Goal: Information Seeking & Learning: Learn about a topic

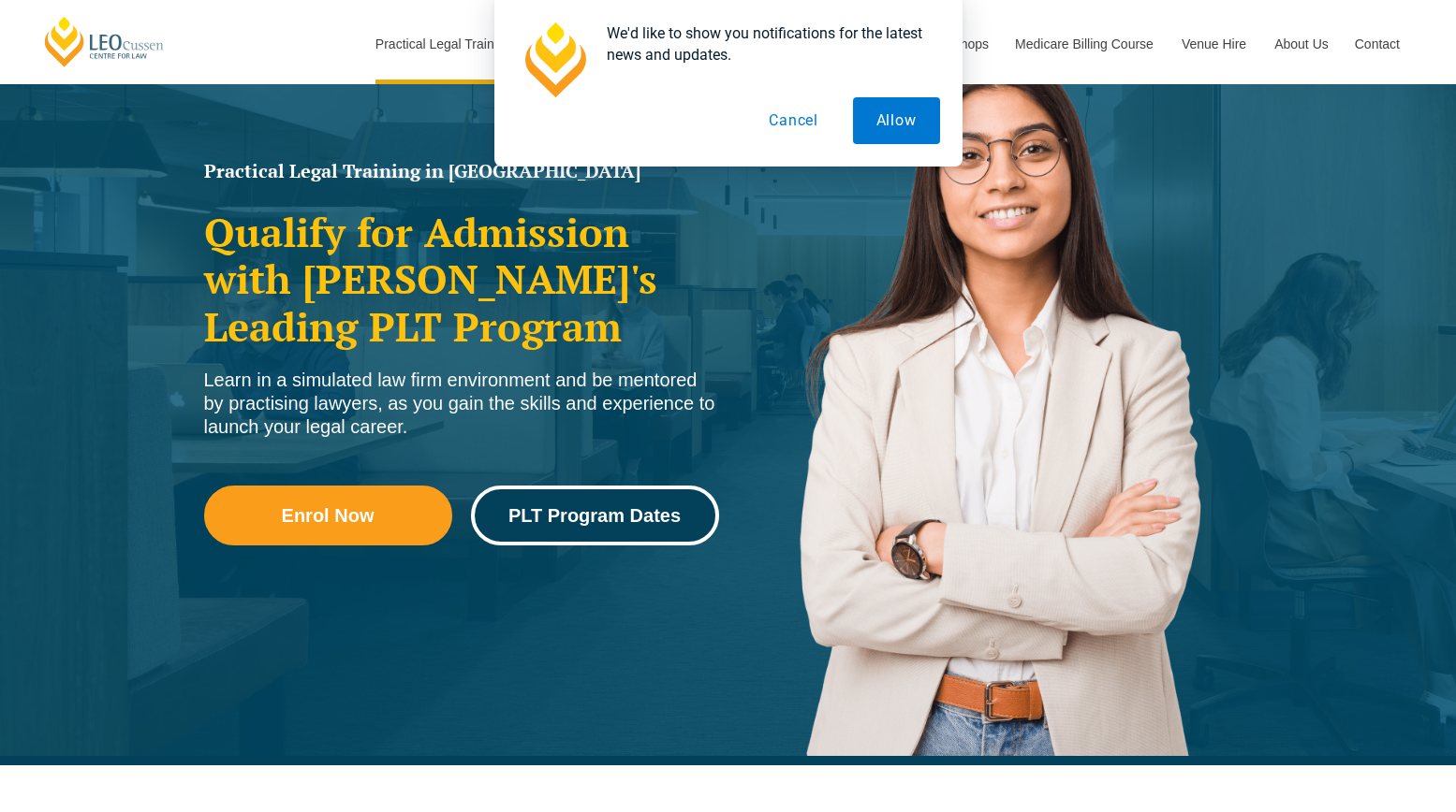
click at [642, 515] on span "PLT Program Dates" at bounding box center [594, 516] width 173 height 19
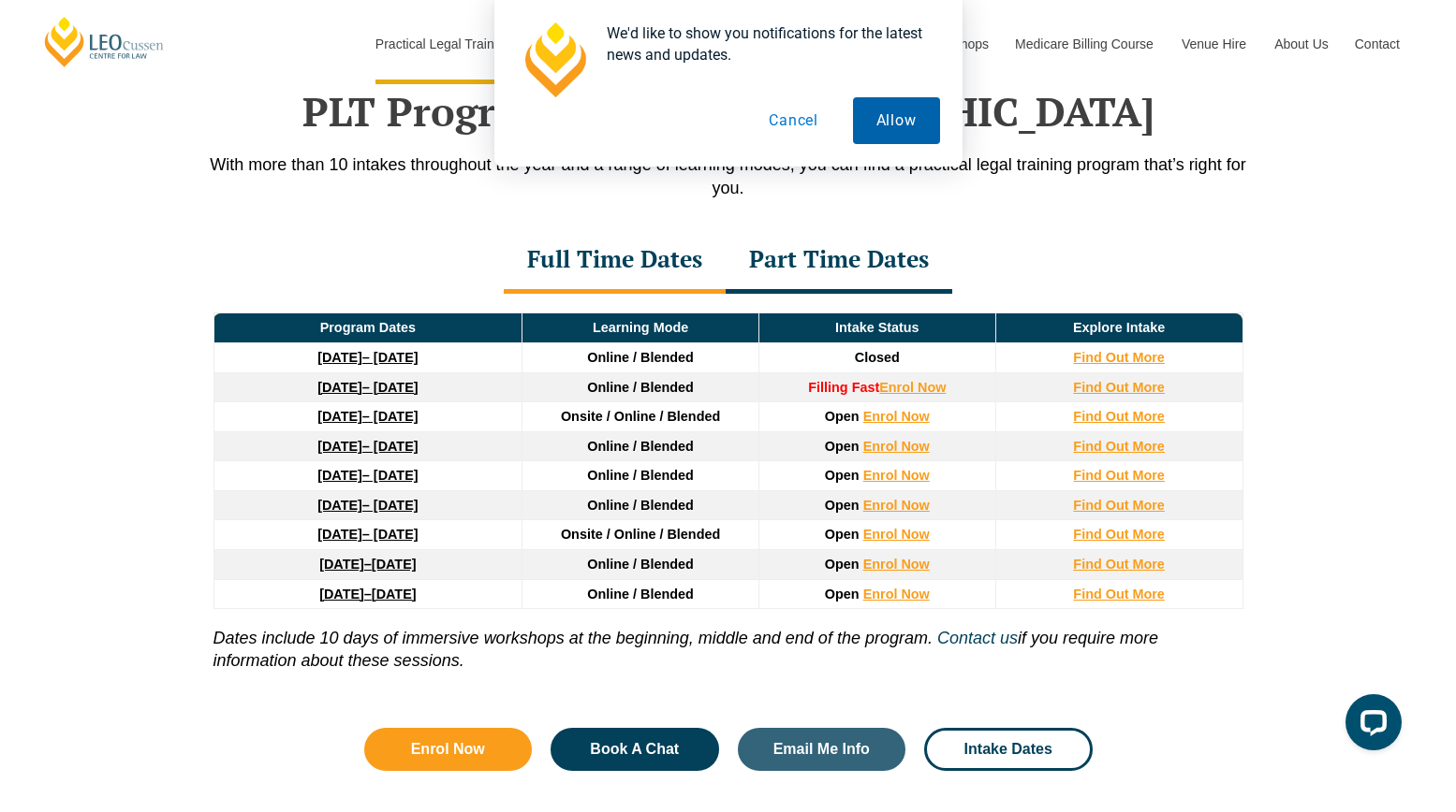
click at [903, 119] on button "Allow" at bounding box center [895, 120] width 87 height 47
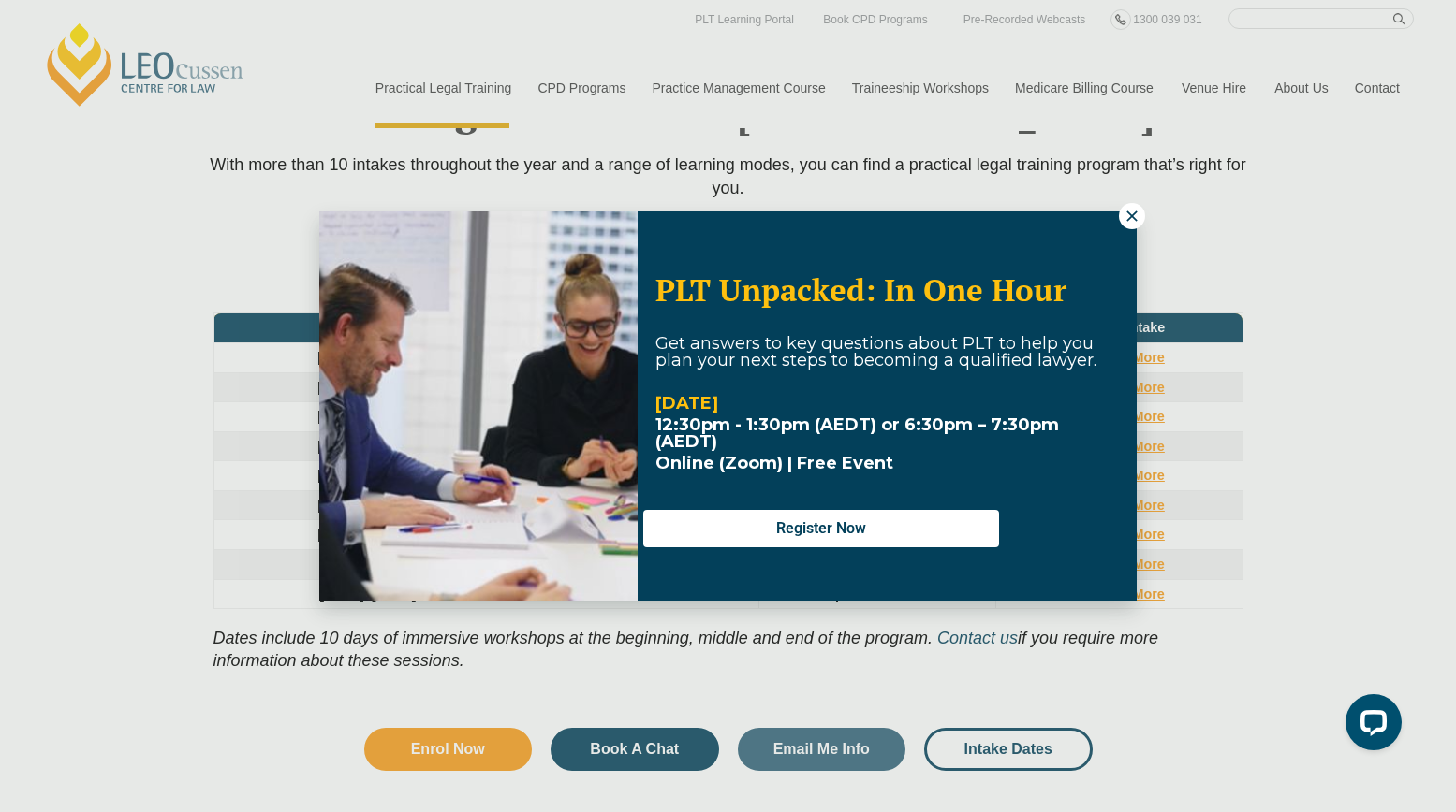
drag, startPoint x: 1132, startPoint y: 215, endPoint x: 1046, endPoint y: 254, distance: 94.4
click at [1132, 215] on icon at bounding box center [1131, 215] width 10 height 10
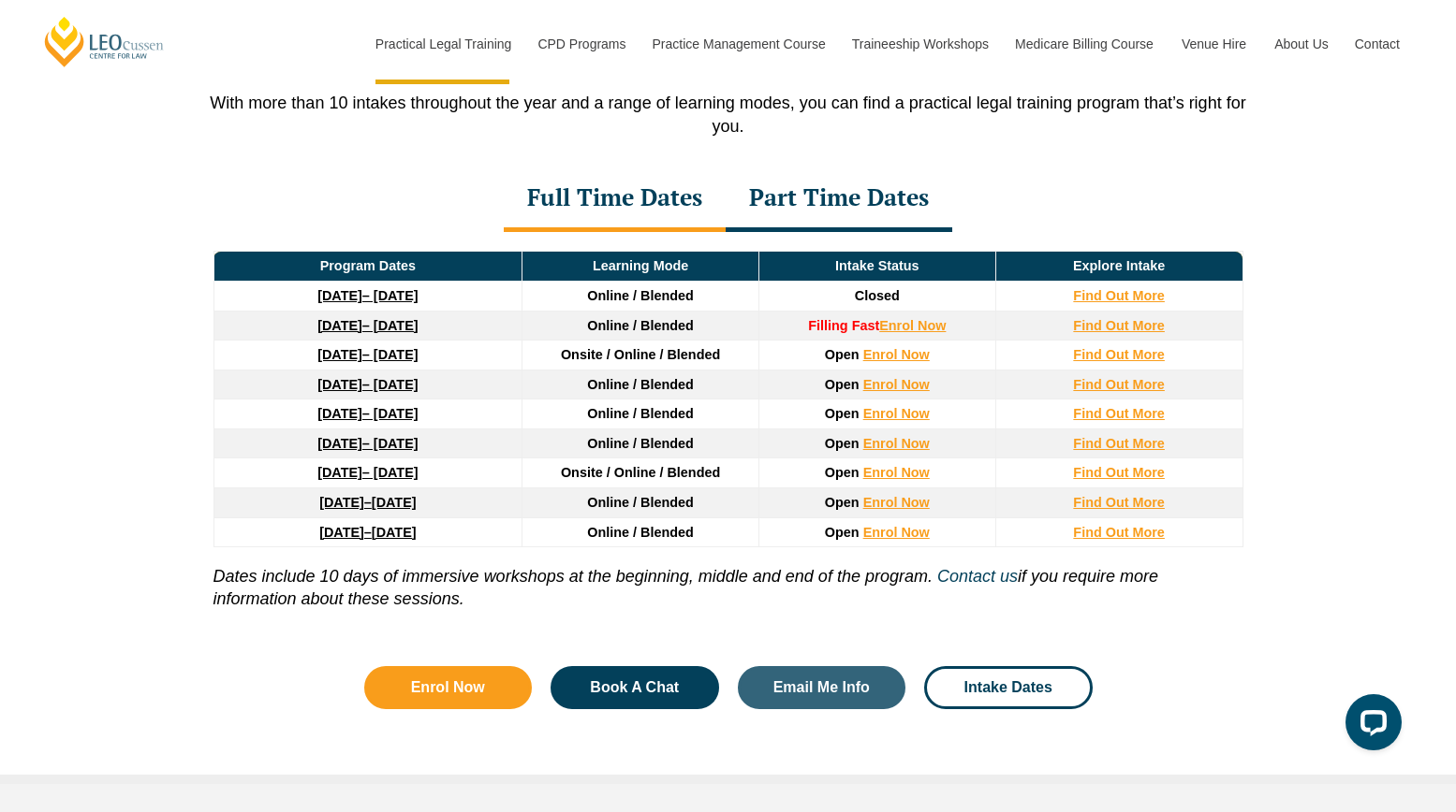
scroll to position [2505, 0]
